Goal: Transaction & Acquisition: Book appointment/travel/reservation

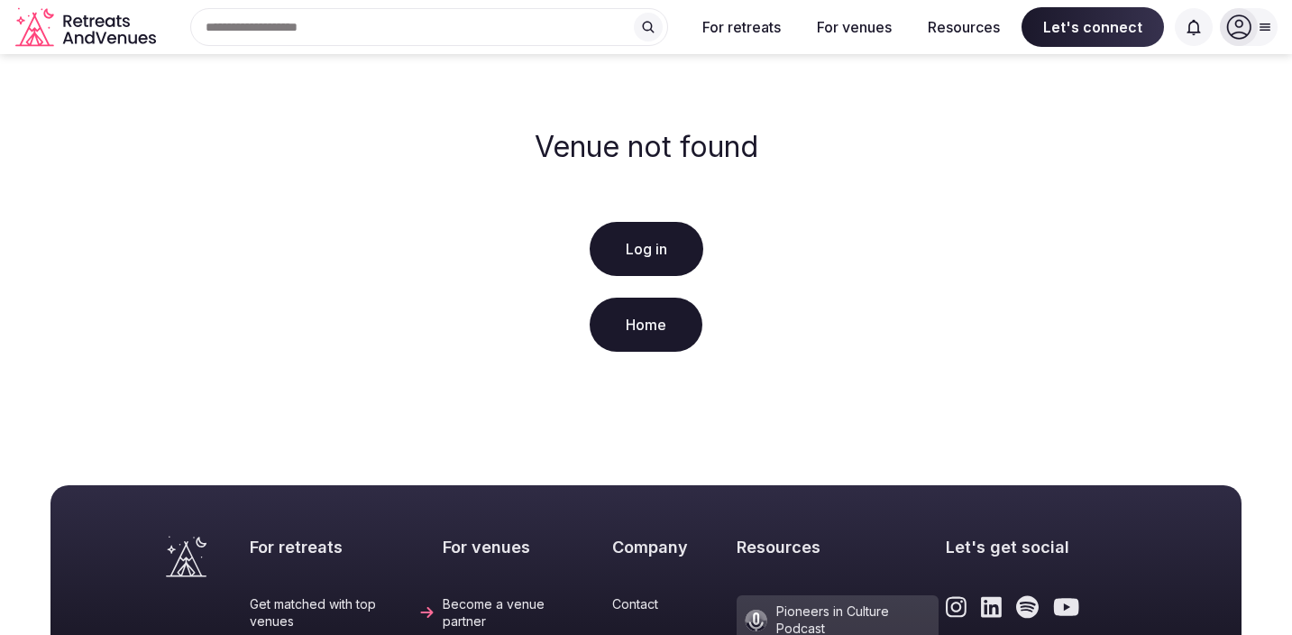
click at [646, 255] on link "Log in" at bounding box center [646, 249] width 114 height 54
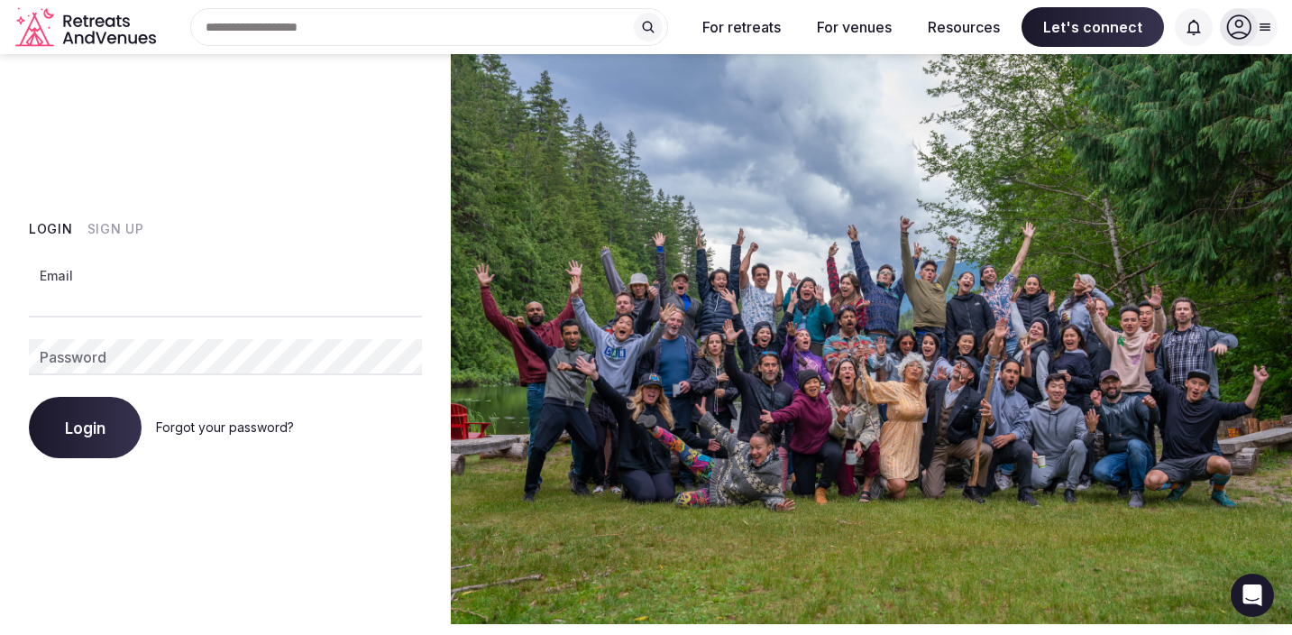
click at [245, 288] on input "Email" at bounding box center [225, 299] width 393 height 36
type input "**********"
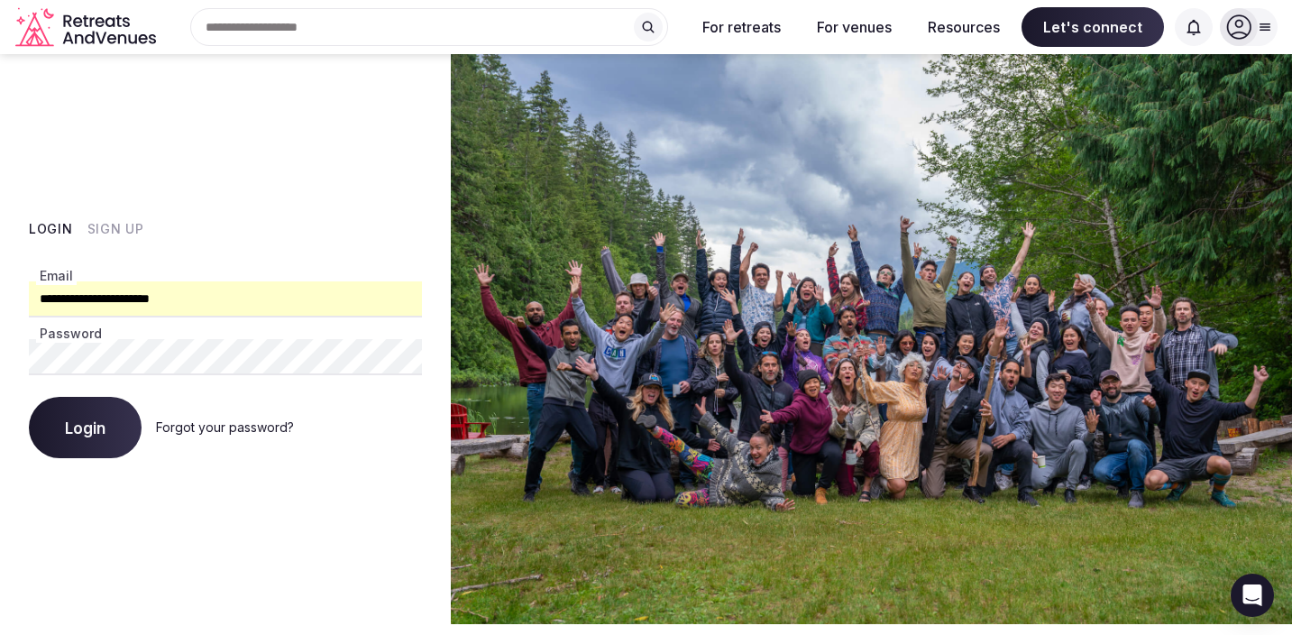
click at [97, 406] on button "Login" at bounding box center [85, 427] width 113 height 61
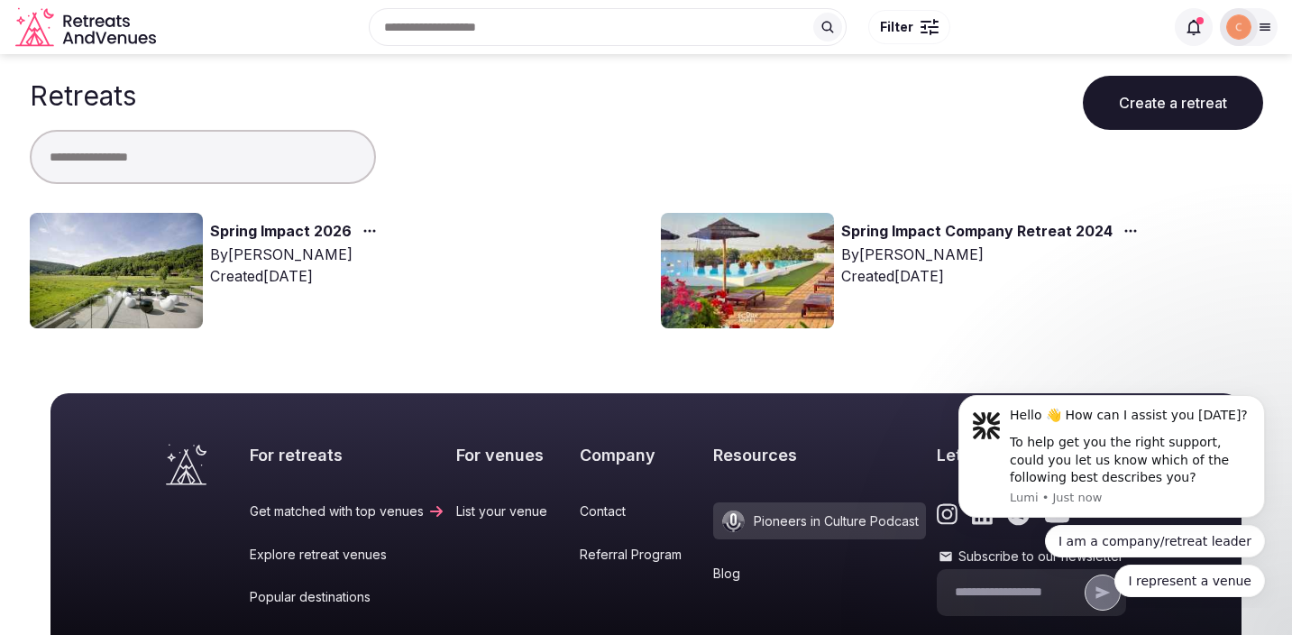
click at [292, 226] on link "Spring Impact 2026" at bounding box center [281, 231] width 142 height 23
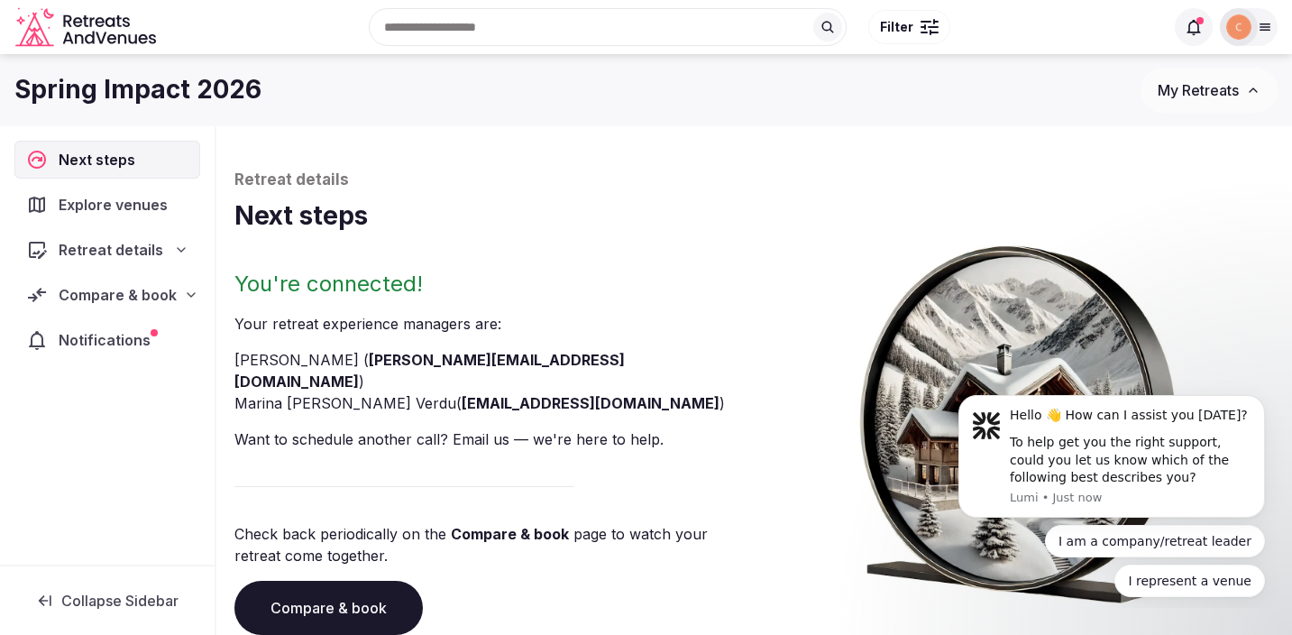
click at [165, 297] on span "Compare & book" at bounding box center [118, 295] width 118 height 22
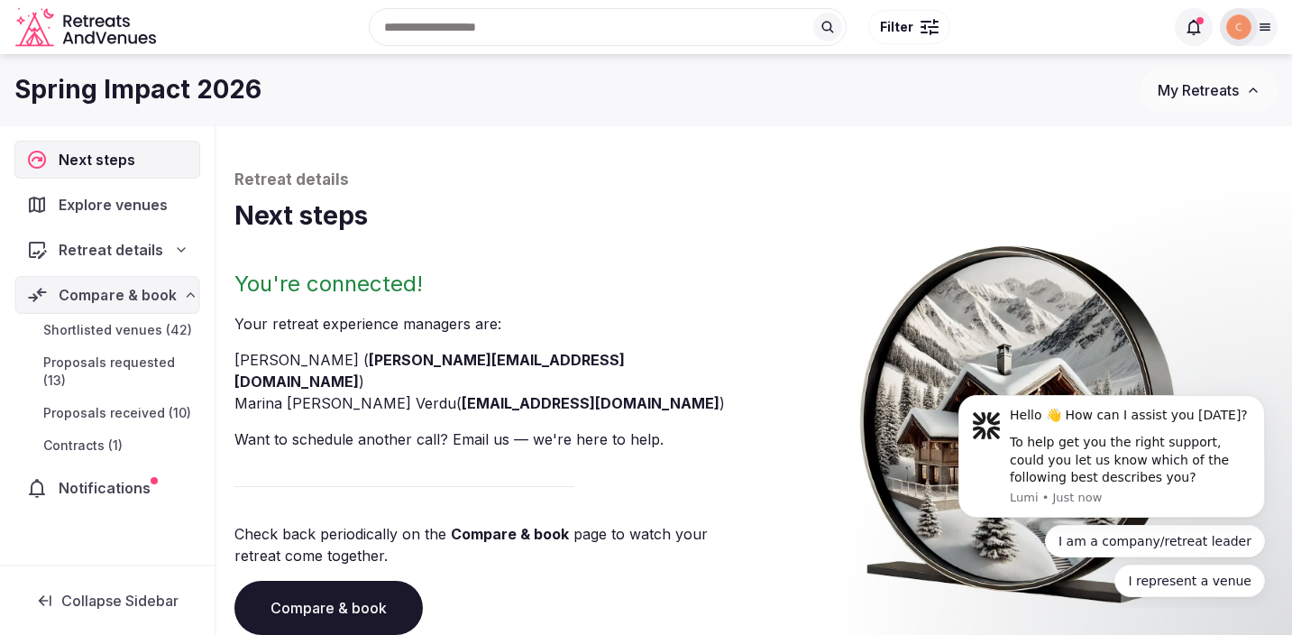
click at [148, 330] on span "Shortlisted venues (42)" at bounding box center [117, 330] width 149 height 18
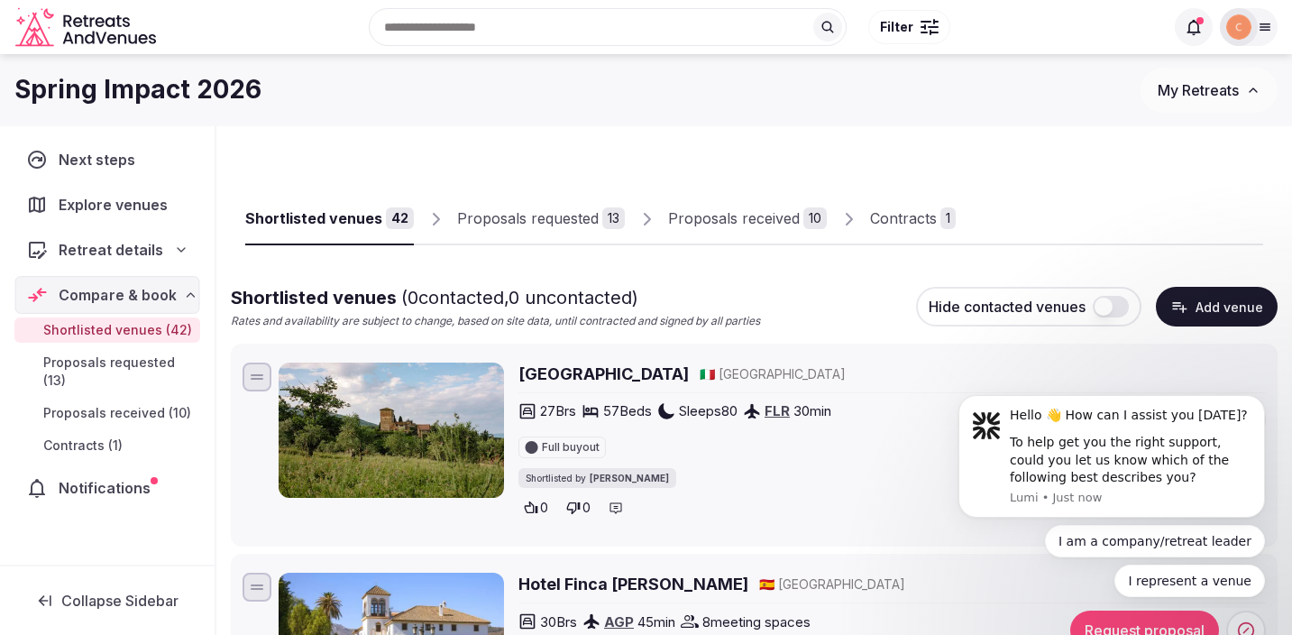
click at [767, 215] on div "Proposals received" at bounding box center [734, 218] width 132 height 22
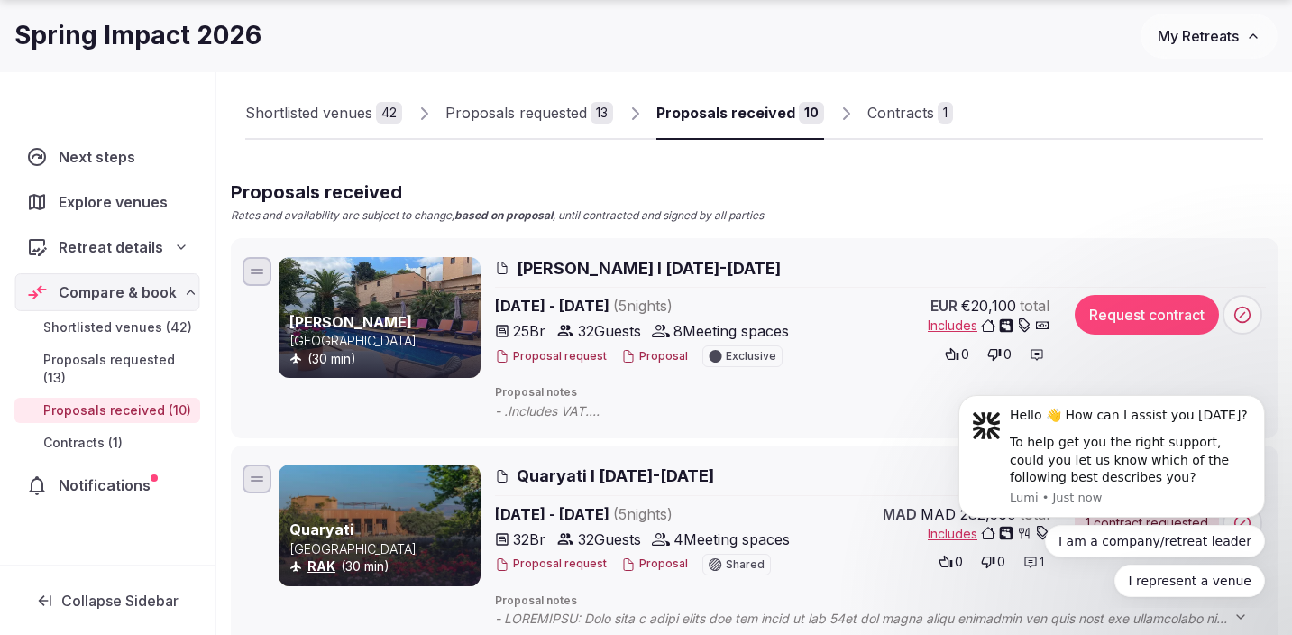
scroll to position [122, 0]
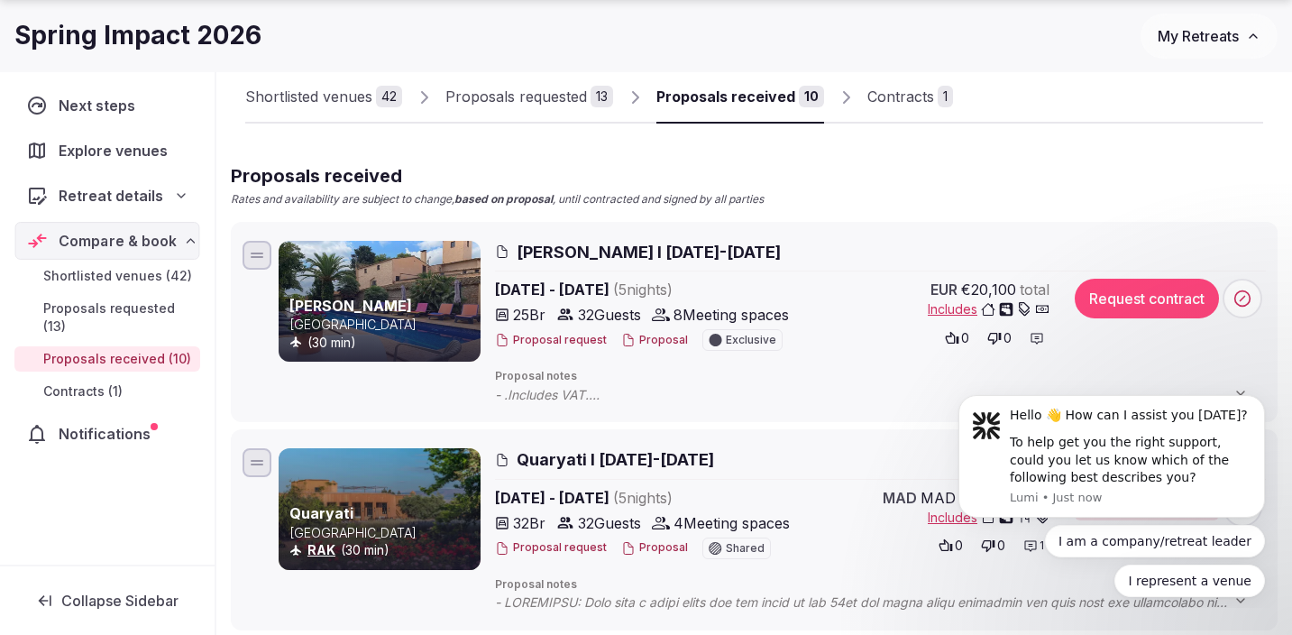
click at [691, 460] on span "Quaryati I [DATE]-[DATE]" at bounding box center [614, 459] width 197 height 23
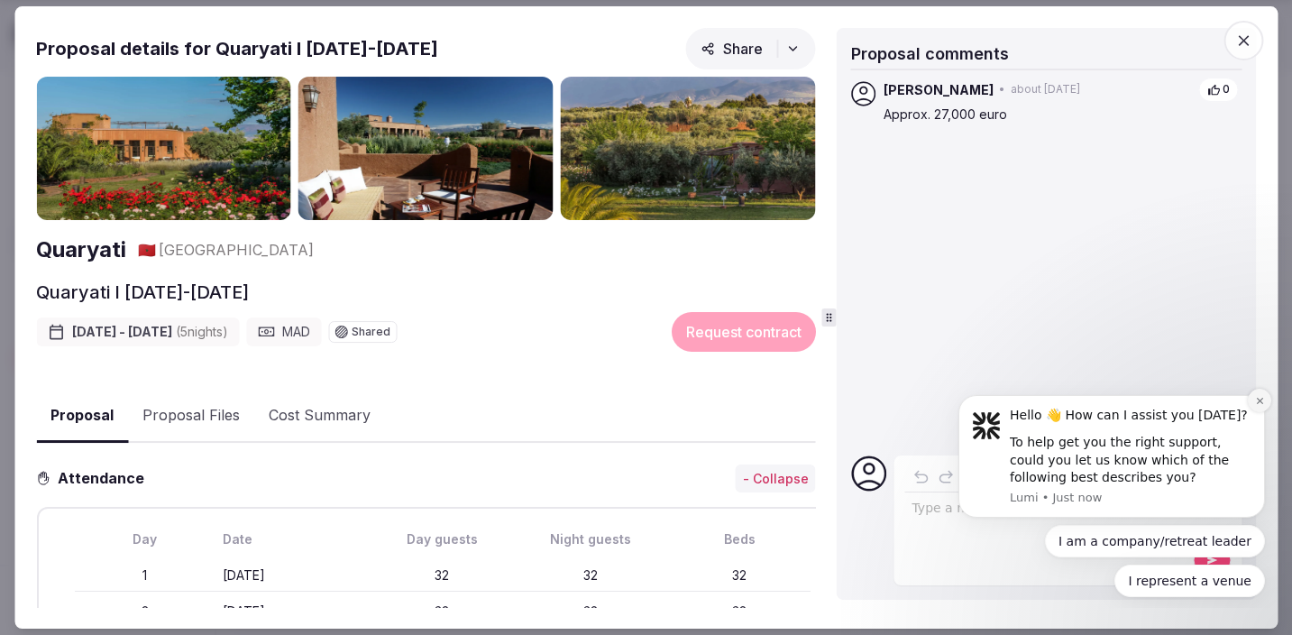
click at [1258, 402] on icon "Dismiss notification" at bounding box center [1260, 401] width 10 height 10
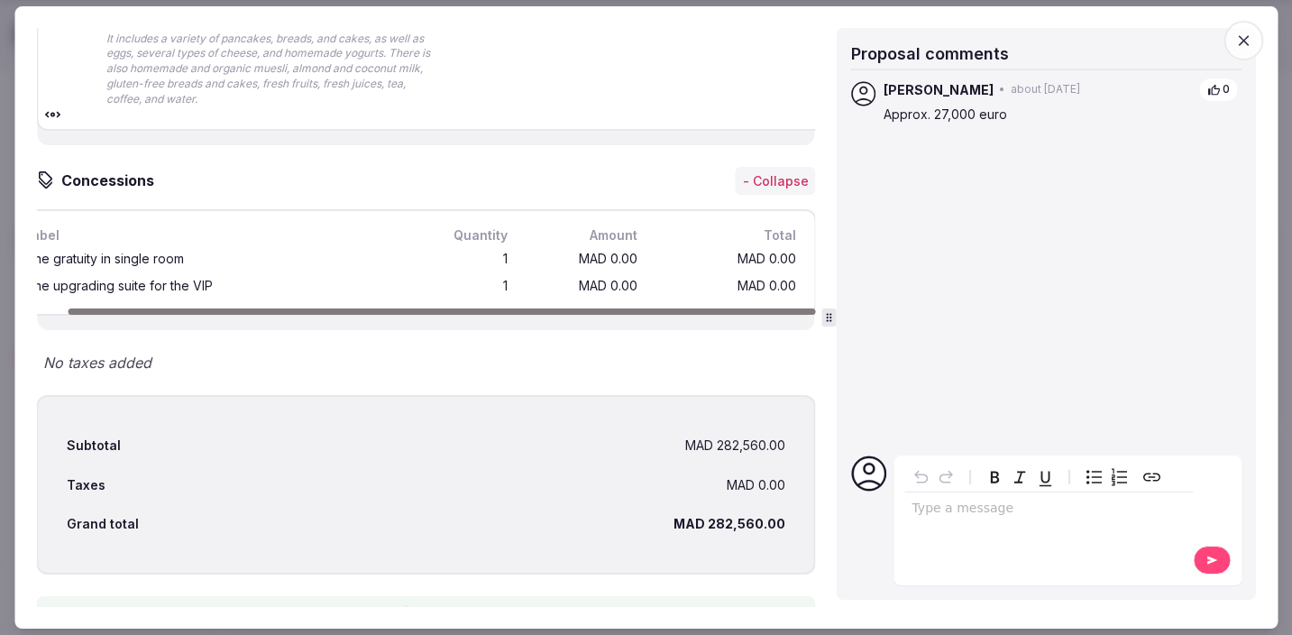
scroll to position [0, 32]
drag, startPoint x: 507, startPoint y: 370, endPoint x: 558, endPoint y: 370, distance: 50.5
click at [558, 315] on div at bounding box center [441, 311] width 747 height 6
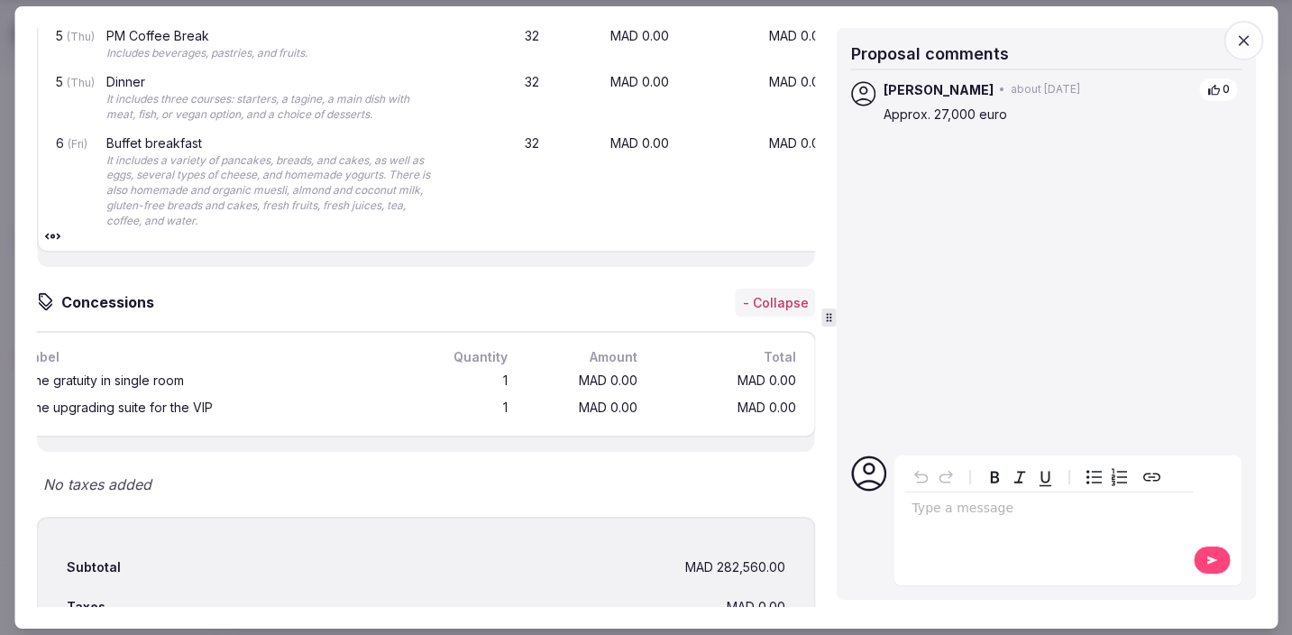
scroll to position [3154, 0]
click at [1243, 41] on icon "button" at bounding box center [1242, 40] width 11 height 11
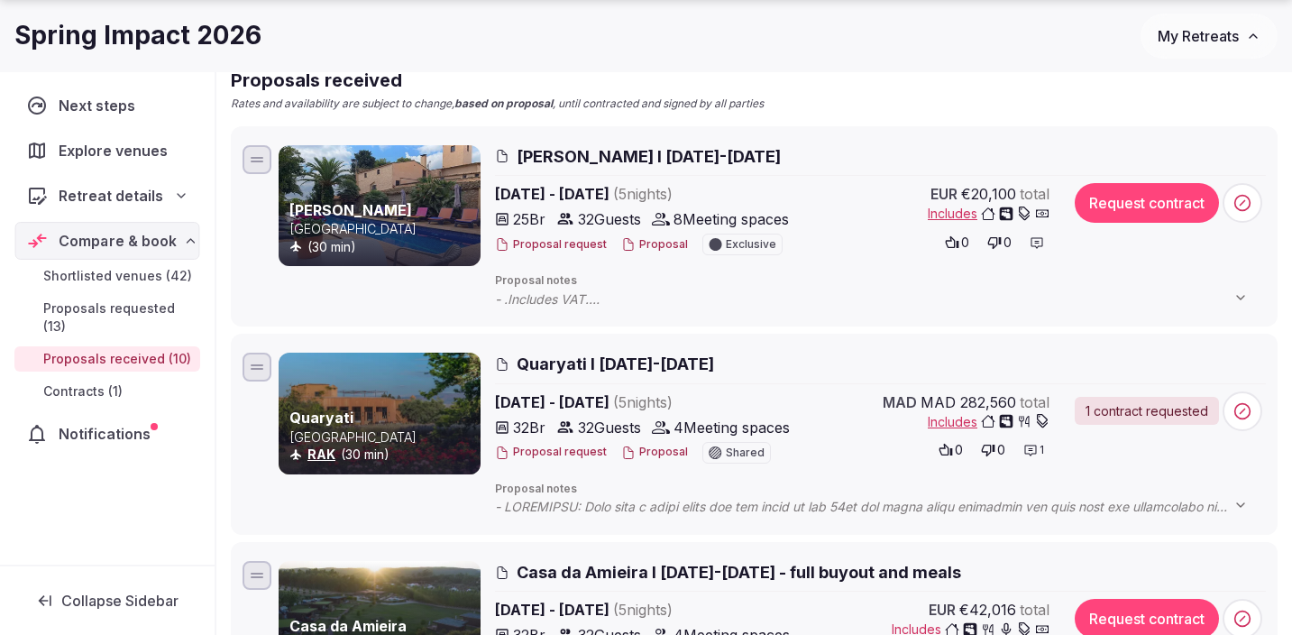
scroll to position [219, 0]
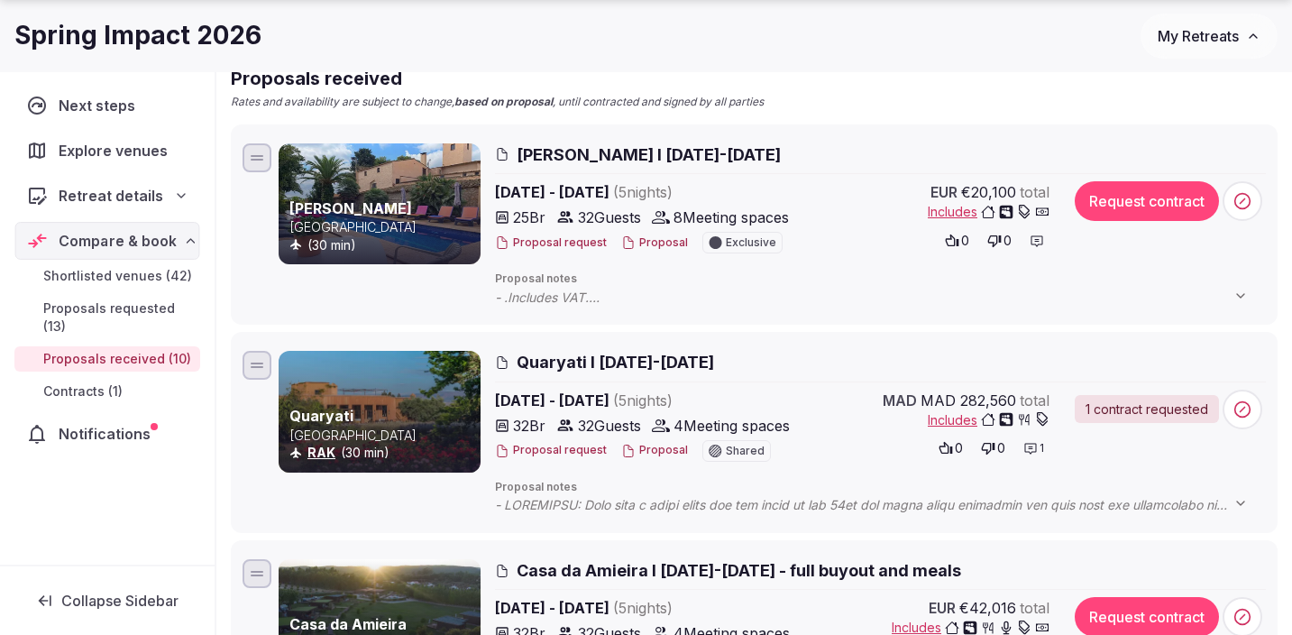
click at [689, 374] on div "Quaryati I [DATE]-[DATE]" at bounding box center [880, 366] width 771 height 31
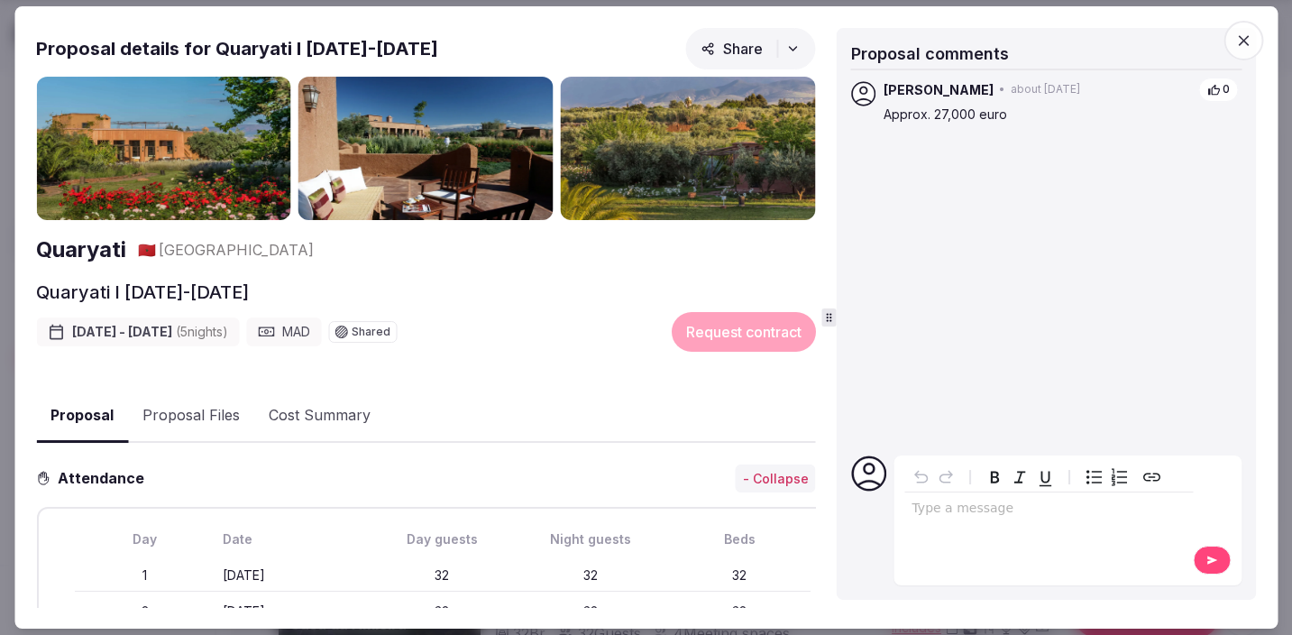
click at [217, 167] on img at bounding box center [163, 148] width 255 height 143
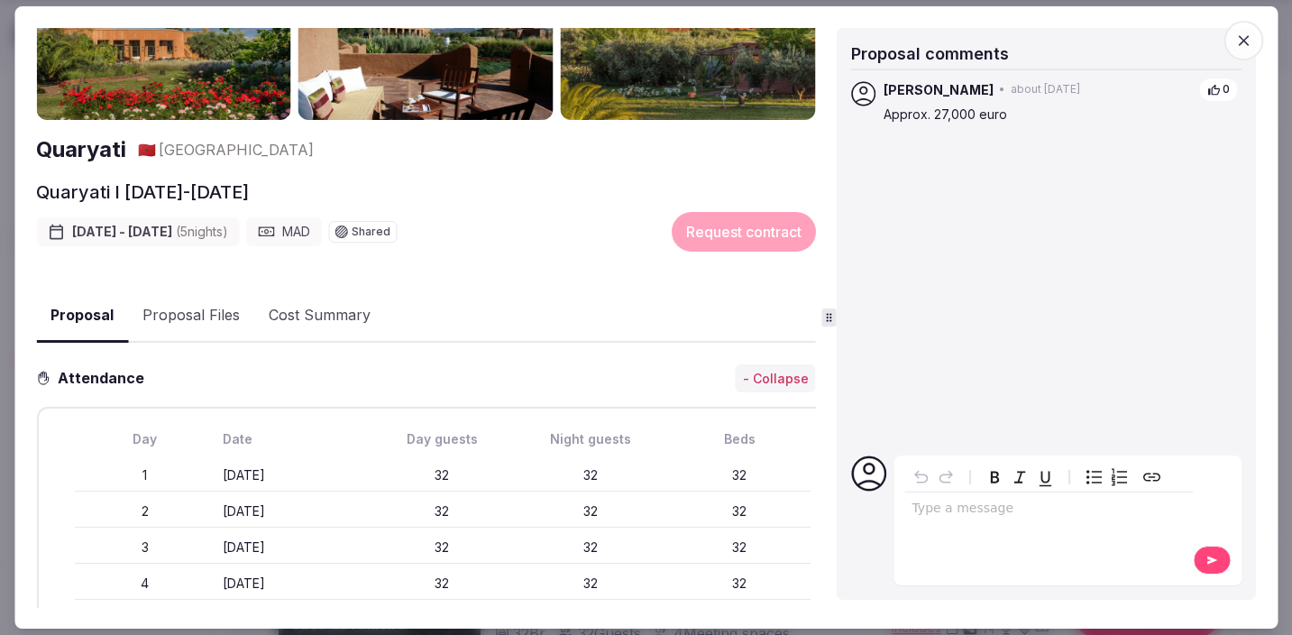
scroll to position [87, 0]
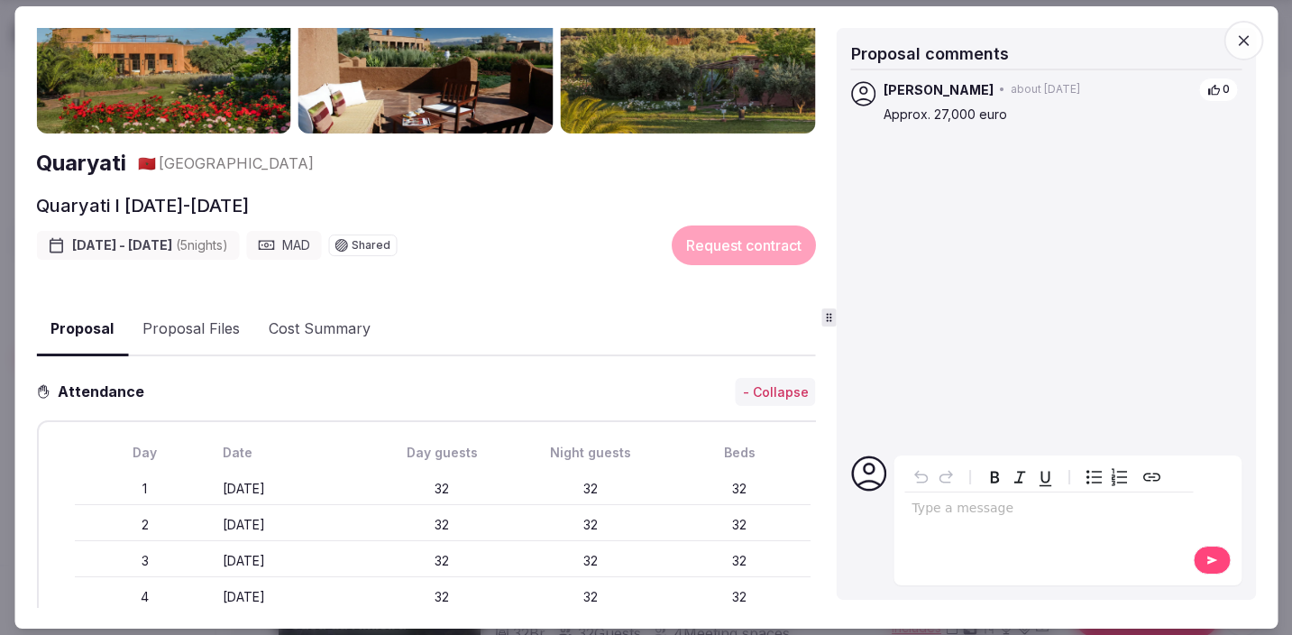
click at [1247, 44] on icon "button" at bounding box center [1243, 41] width 18 height 18
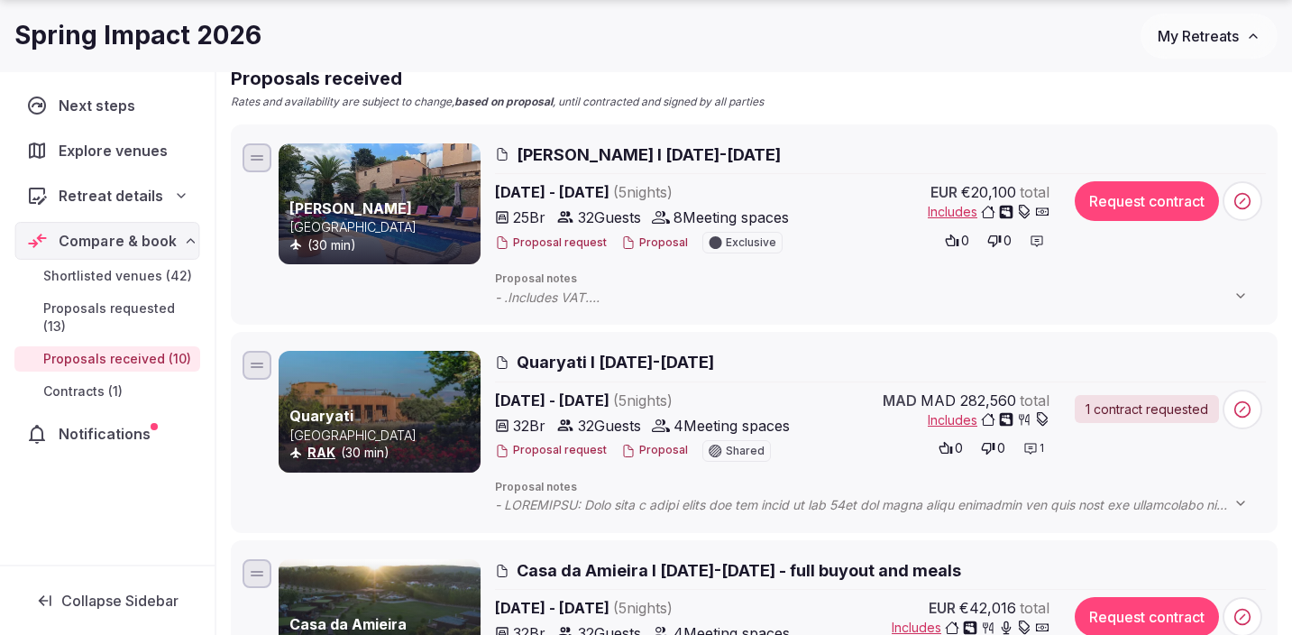
click at [359, 415] on h3 "Quaryati" at bounding box center [382, 416] width 187 height 20
click at [260, 372] on div at bounding box center [256, 365] width 29 height 29
click at [317, 442] on p "[GEOGRAPHIC_DATA]" at bounding box center [382, 435] width 187 height 18
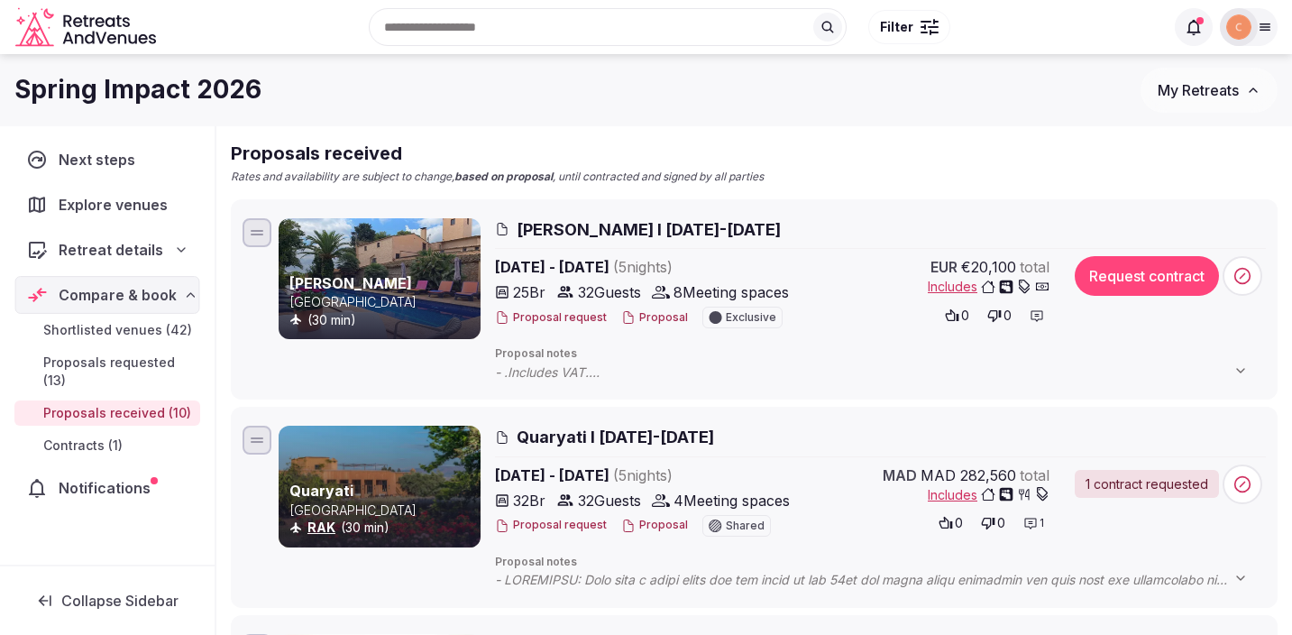
scroll to position [140, 0]
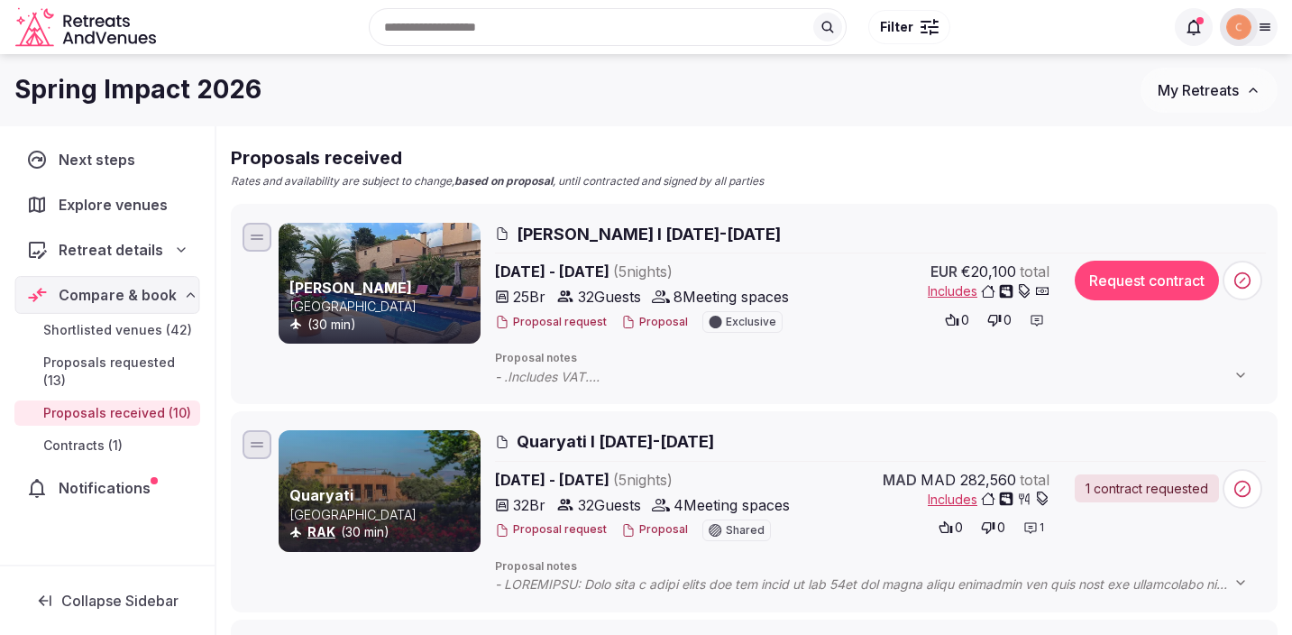
click at [159, 210] on span "Explore venues" at bounding box center [117, 205] width 116 height 22
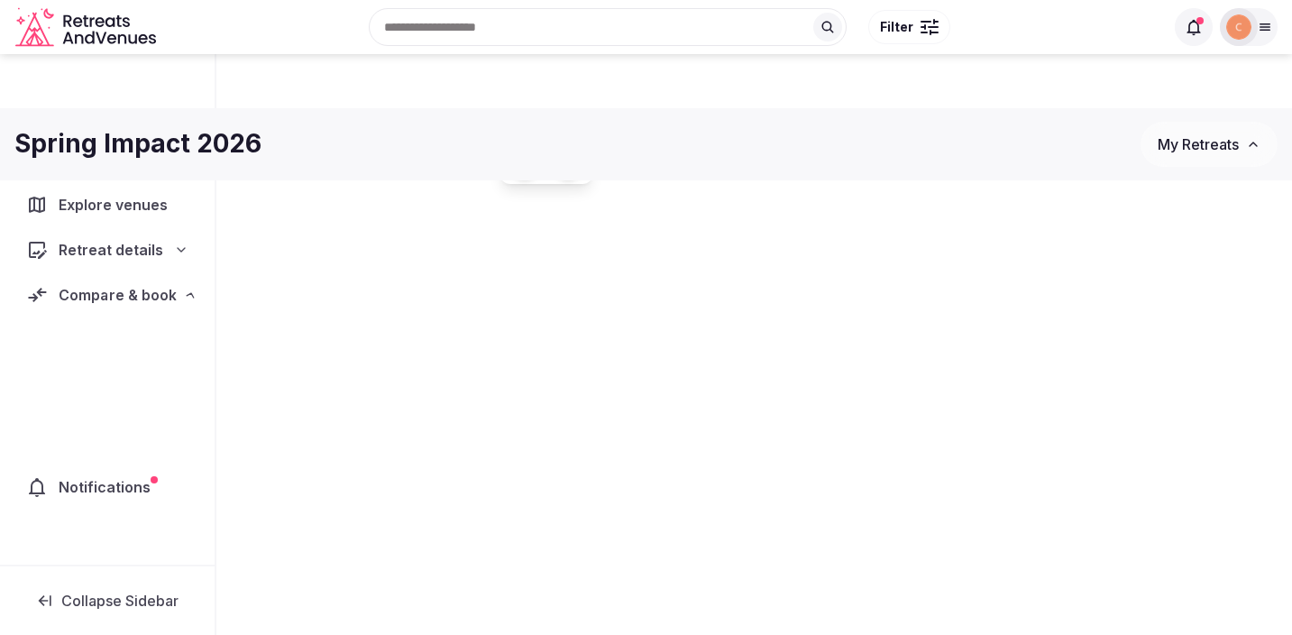
click at [150, 208] on span "Explore venues" at bounding box center [117, 205] width 116 height 22
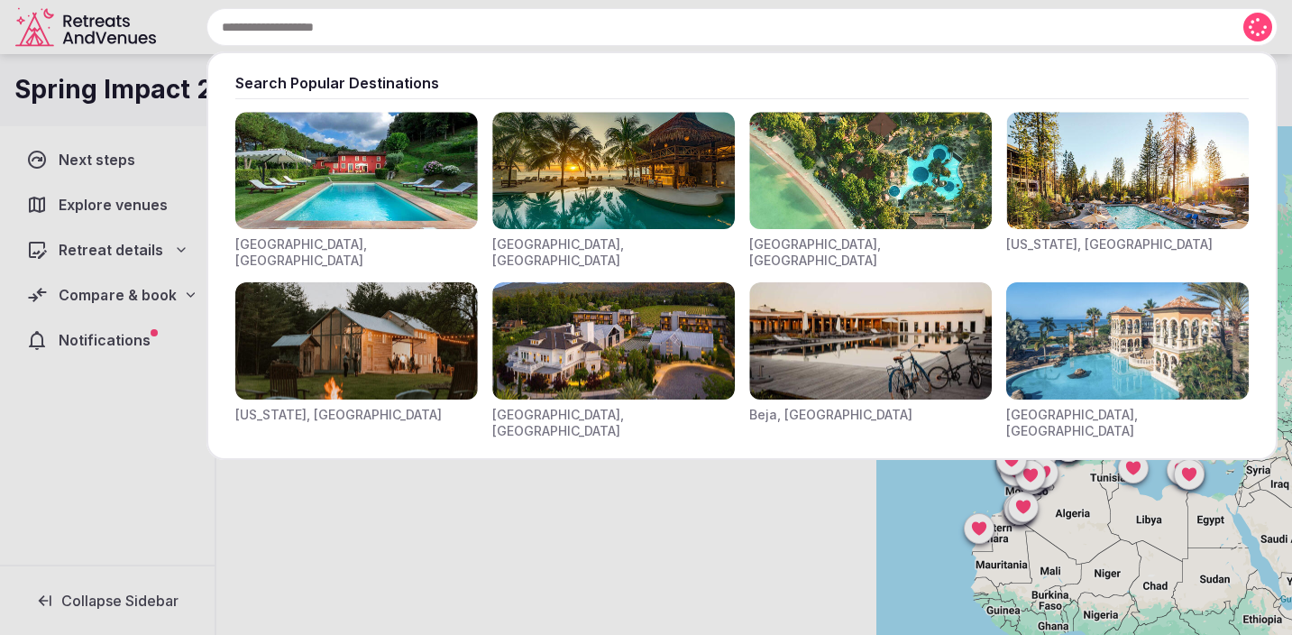
click at [490, 23] on input "text" at bounding box center [741, 27] width 1071 height 38
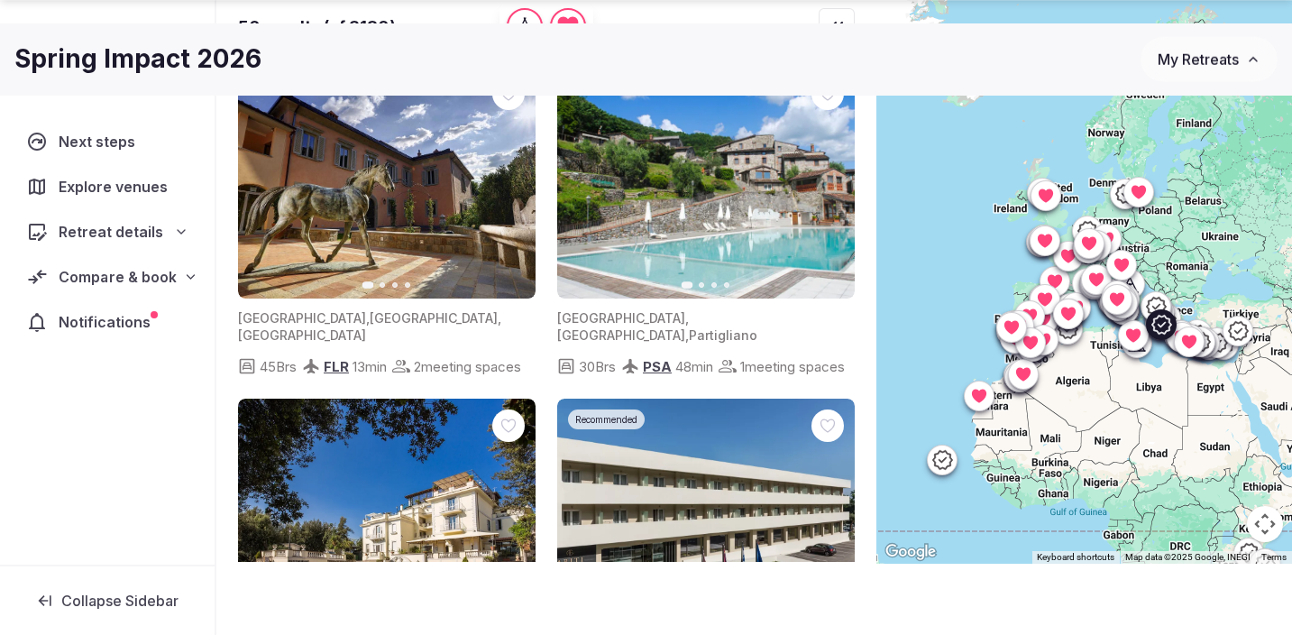
scroll to position [133, 0]
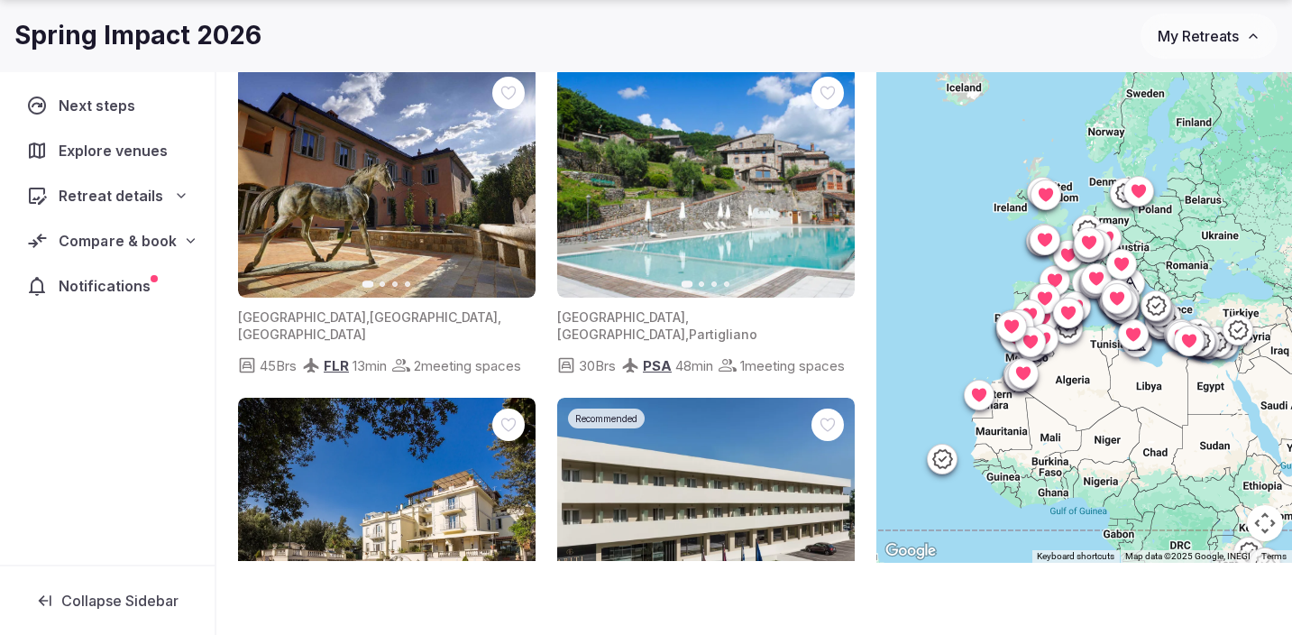
type input "**********"
click at [1271, 525] on button "Map camera controls" at bounding box center [1265, 523] width 36 height 36
click at [1231, 443] on button "Zoom in" at bounding box center [1219, 433] width 36 height 36
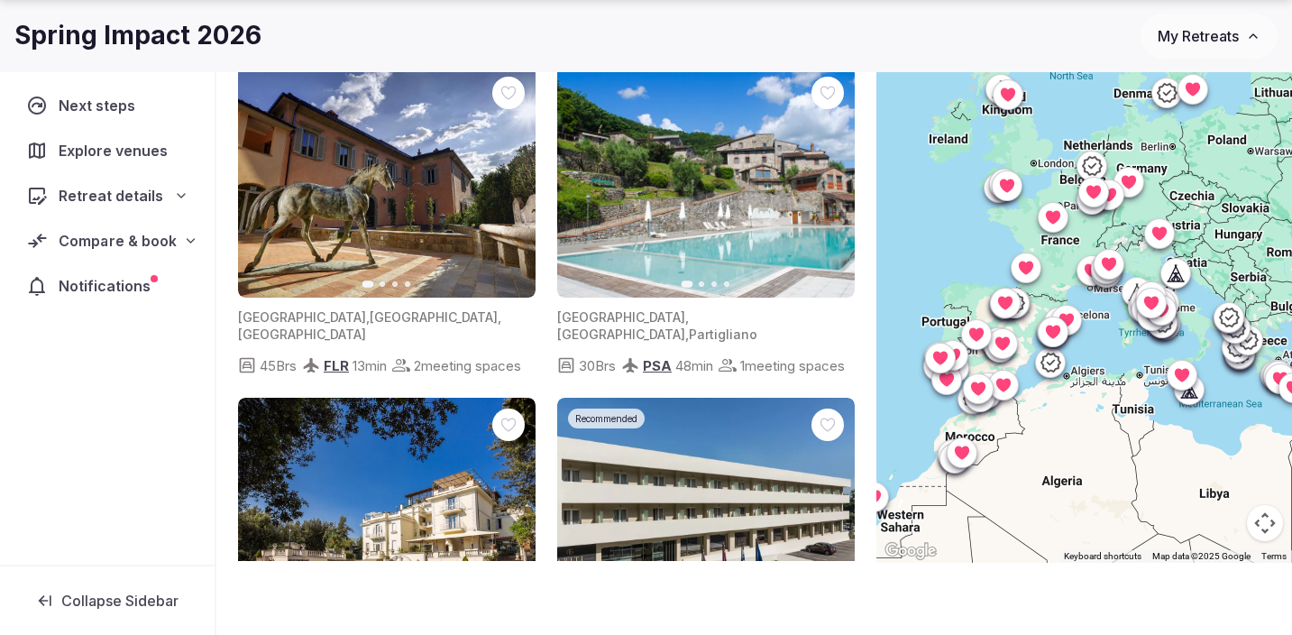
scroll to position [111, 0]
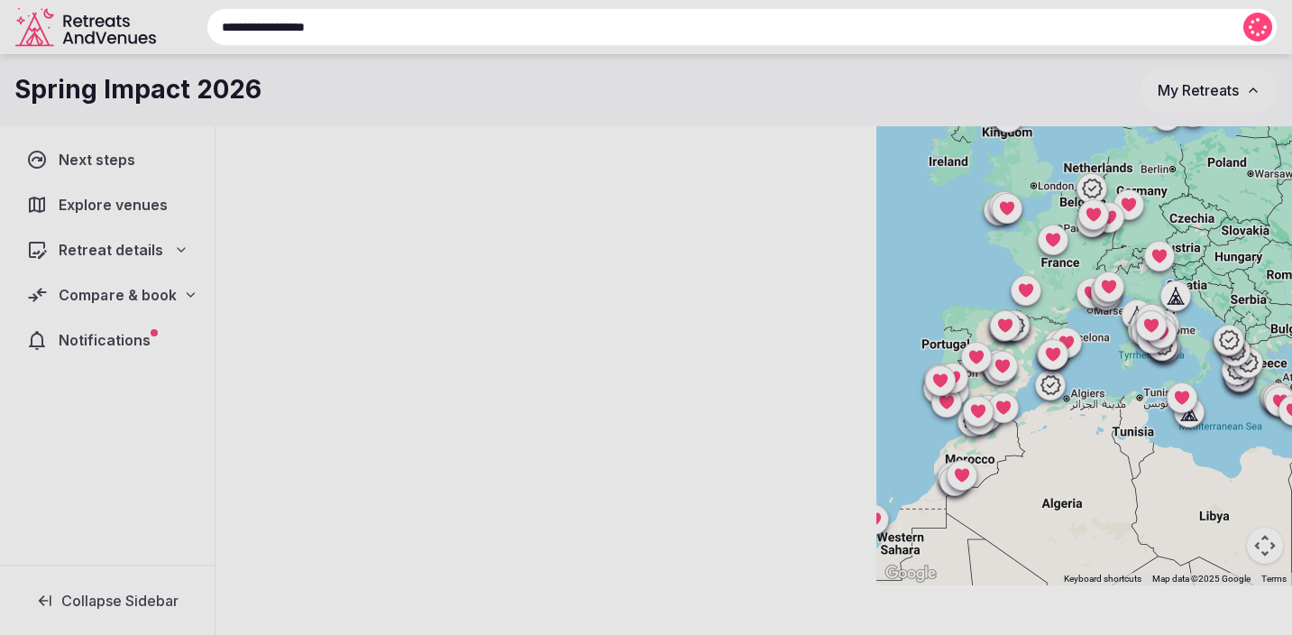
drag, startPoint x: 1128, startPoint y: 501, endPoint x: 1128, endPoint y: 429, distance: 72.1
click at [1128, 428] on div at bounding box center [646, 317] width 1292 height 635
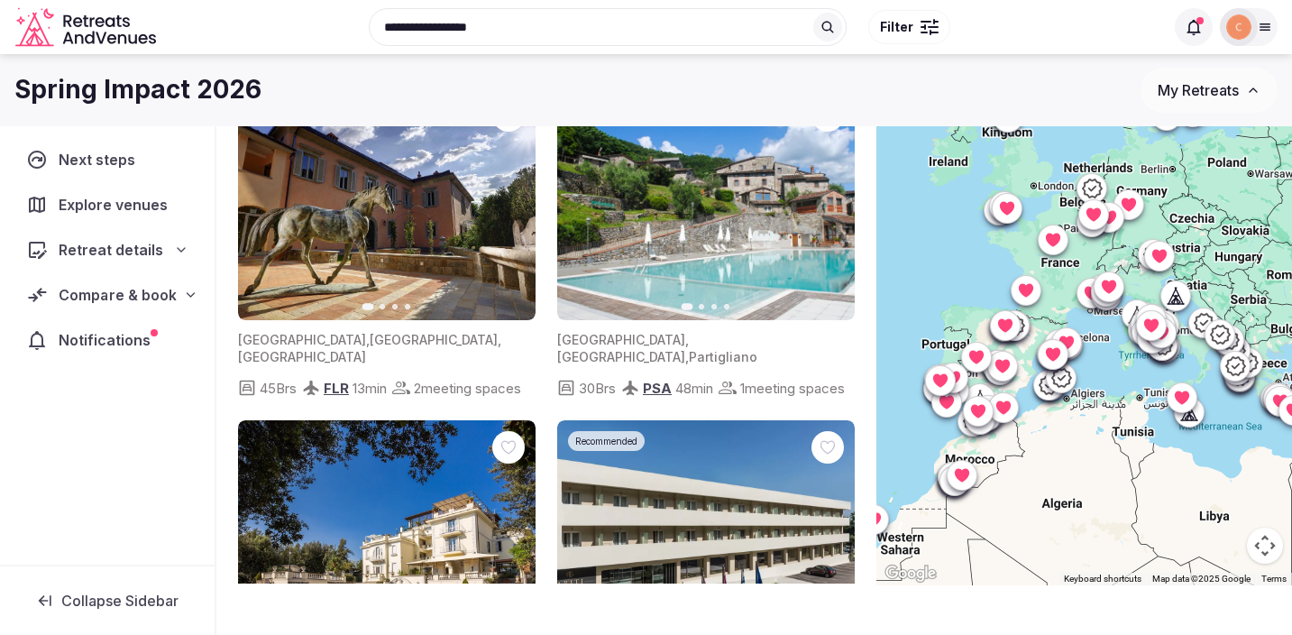
click at [1258, 552] on button "Map camera controls" at bounding box center [1265, 545] width 36 height 36
click at [1226, 461] on button "Zoom in" at bounding box center [1219, 455] width 36 height 36
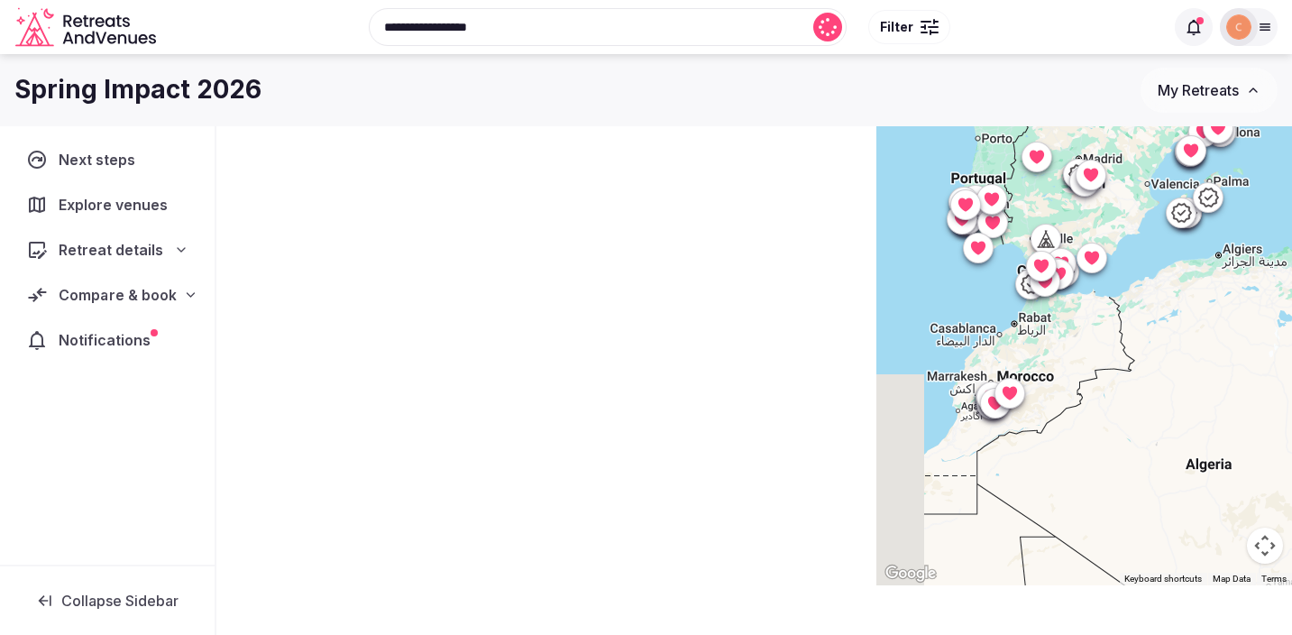
drag, startPoint x: 1050, startPoint y: 514, endPoint x: 1228, endPoint y: 263, distance: 307.6
click at [1228, 263] on div at bounding box center [1084, 300] width 416 height 570
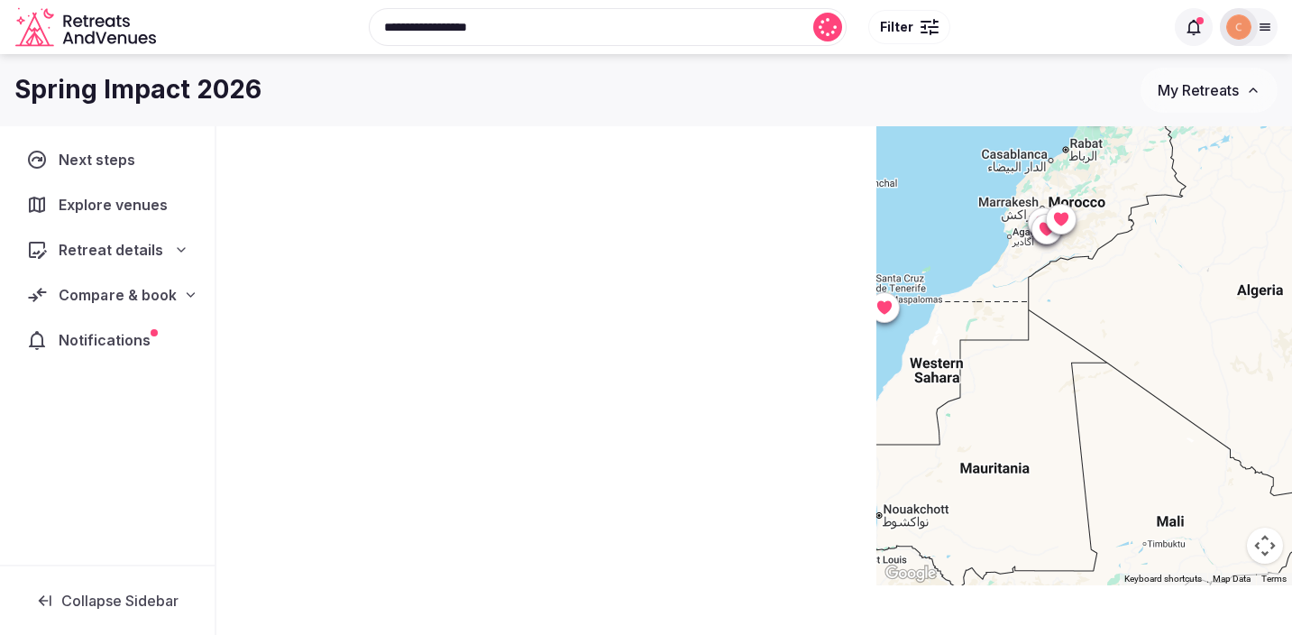
drag, startPoint x: 1079, startPoint y: 416, endPoint x: 1131, endPoint y: 235, distance: 187.7
click at [1131, 235] on div at bounding box center [1084, 300] width 416 height 570
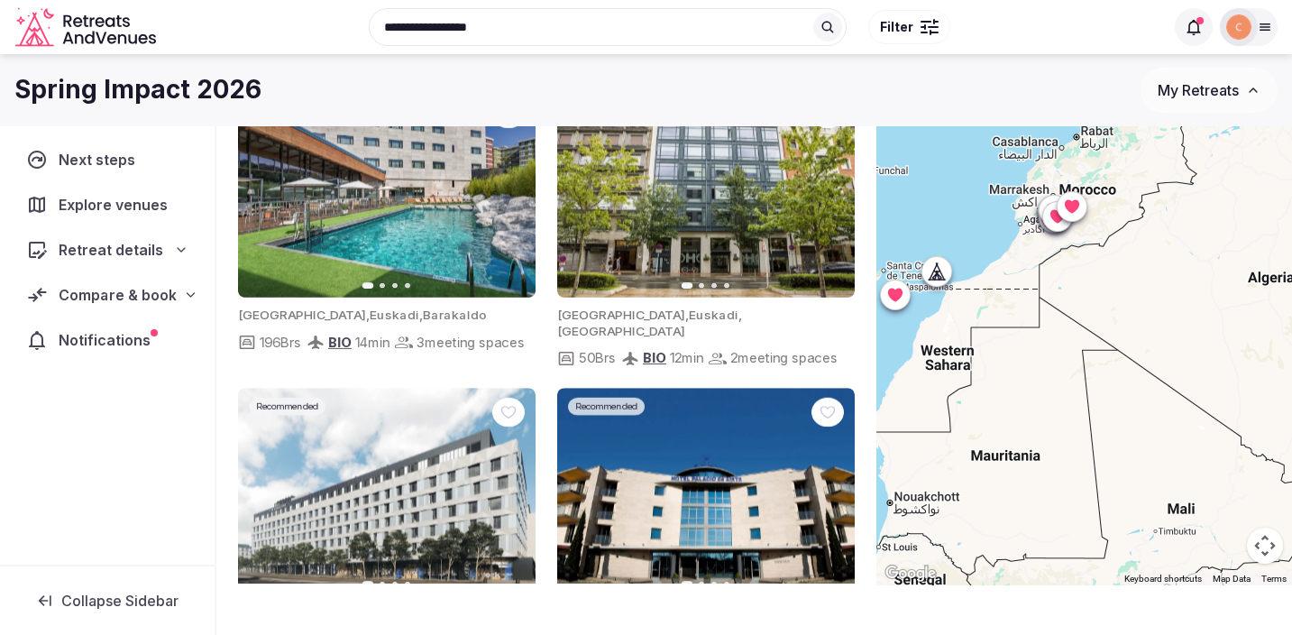
click at [1261, 546] on button "Map camera controls" at bounding box center [1265, 545] width 36 height 36
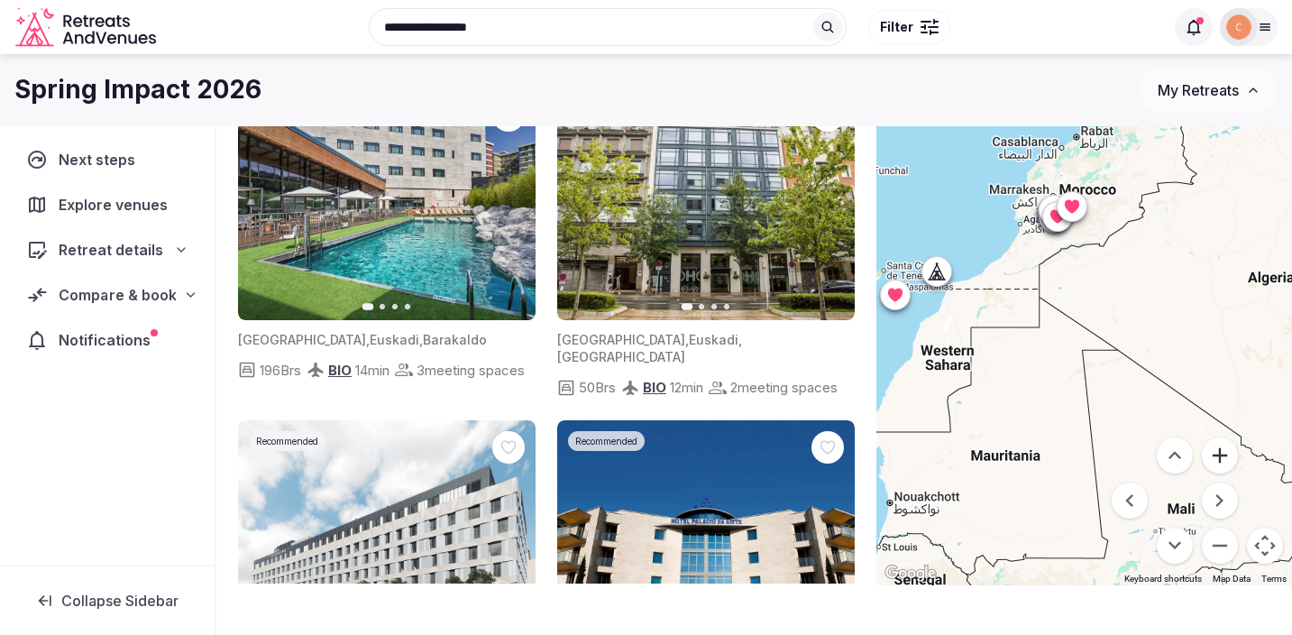
click at [1221, 460] on button "Zoom in" at bounding box center [1219, 455] width 36 height 36
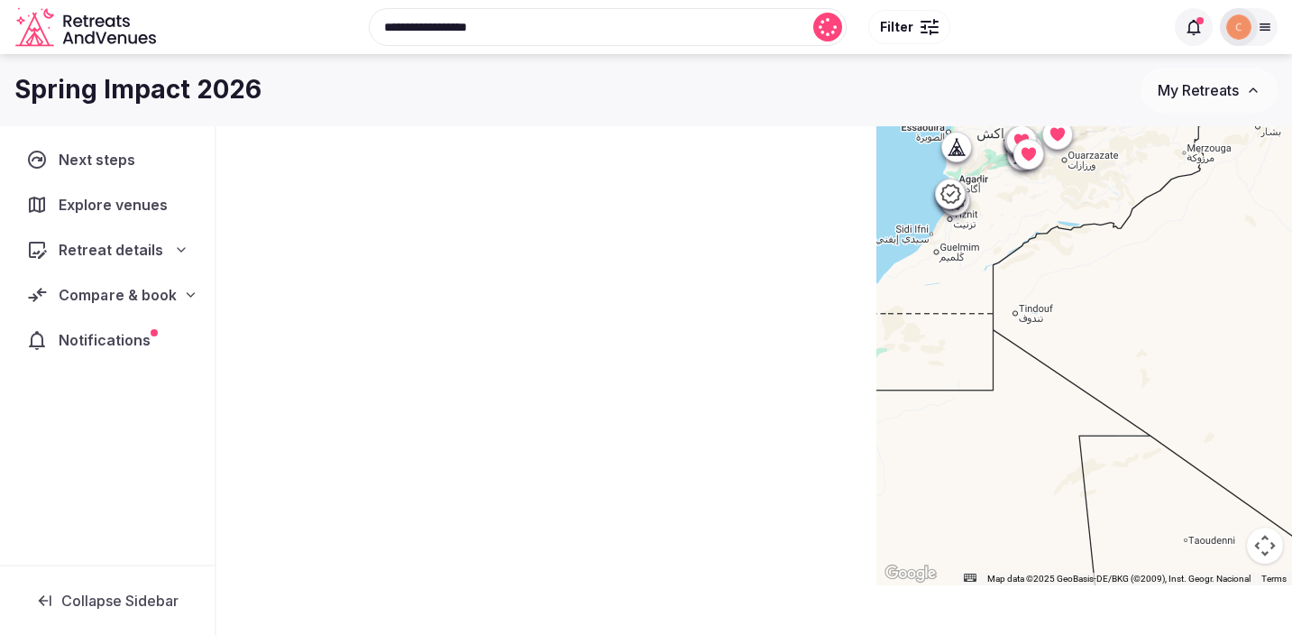
drag, startPoint x: 1187, startPoint y: 272, endPoint x: 1190, endPoint y: 430, distance: 157.8
click at [1190, 430] on div at bounding box center [1084, 300] width 416 height 570
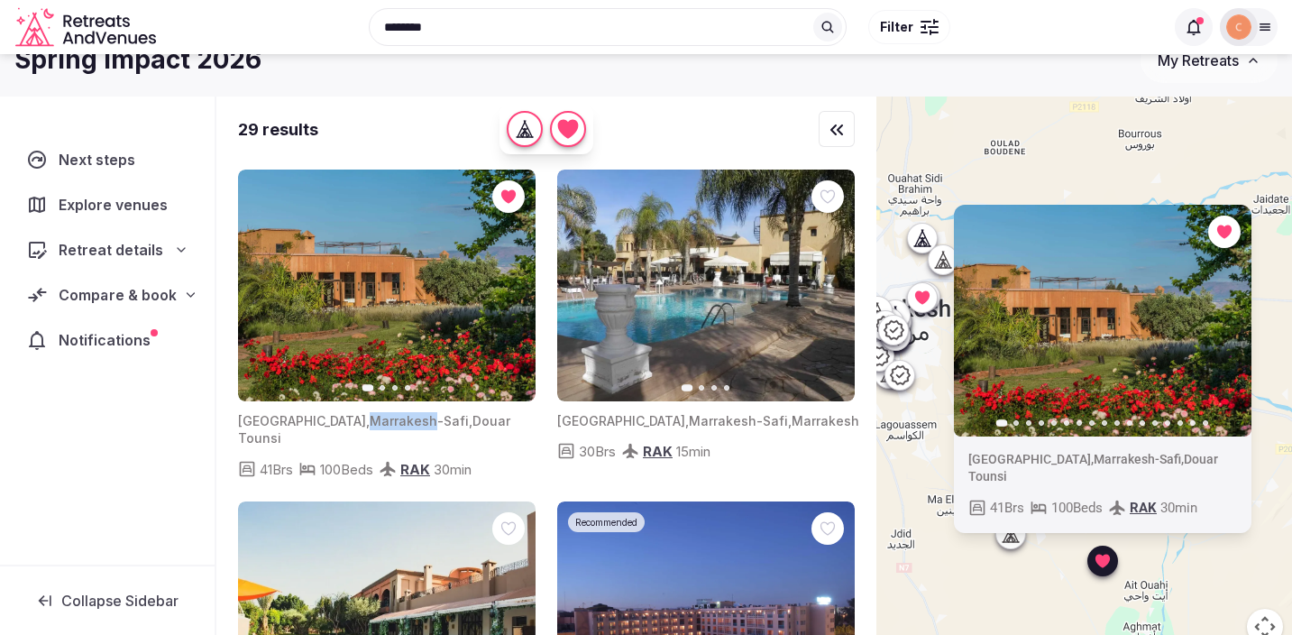
scroll to position [30, 0]
